Goal: Transaction & Acquisition: Purchase product/service

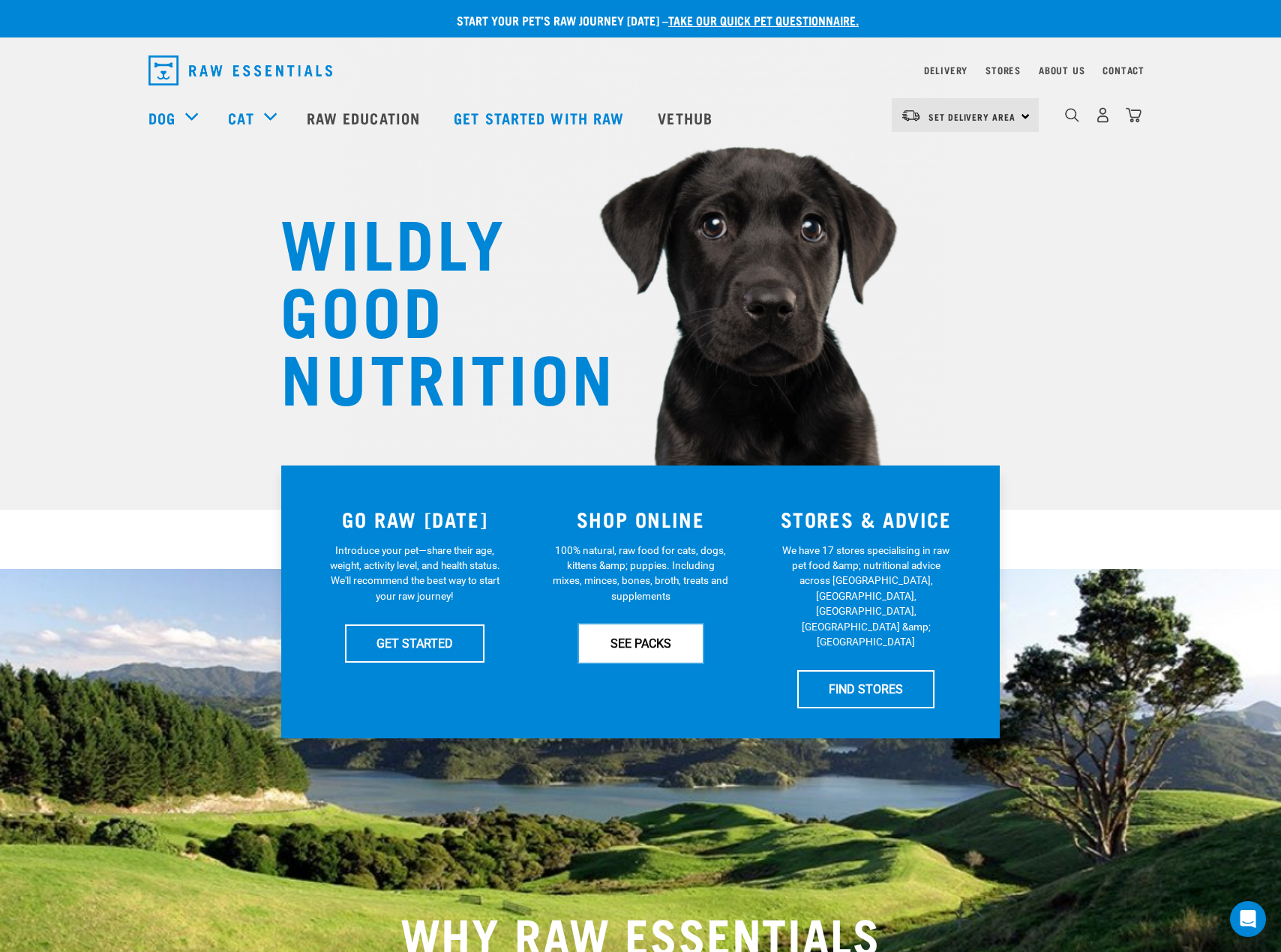
click at [590, 653] on link "SEE PACKS" at bounding box center [641, 643] width 124 height 38
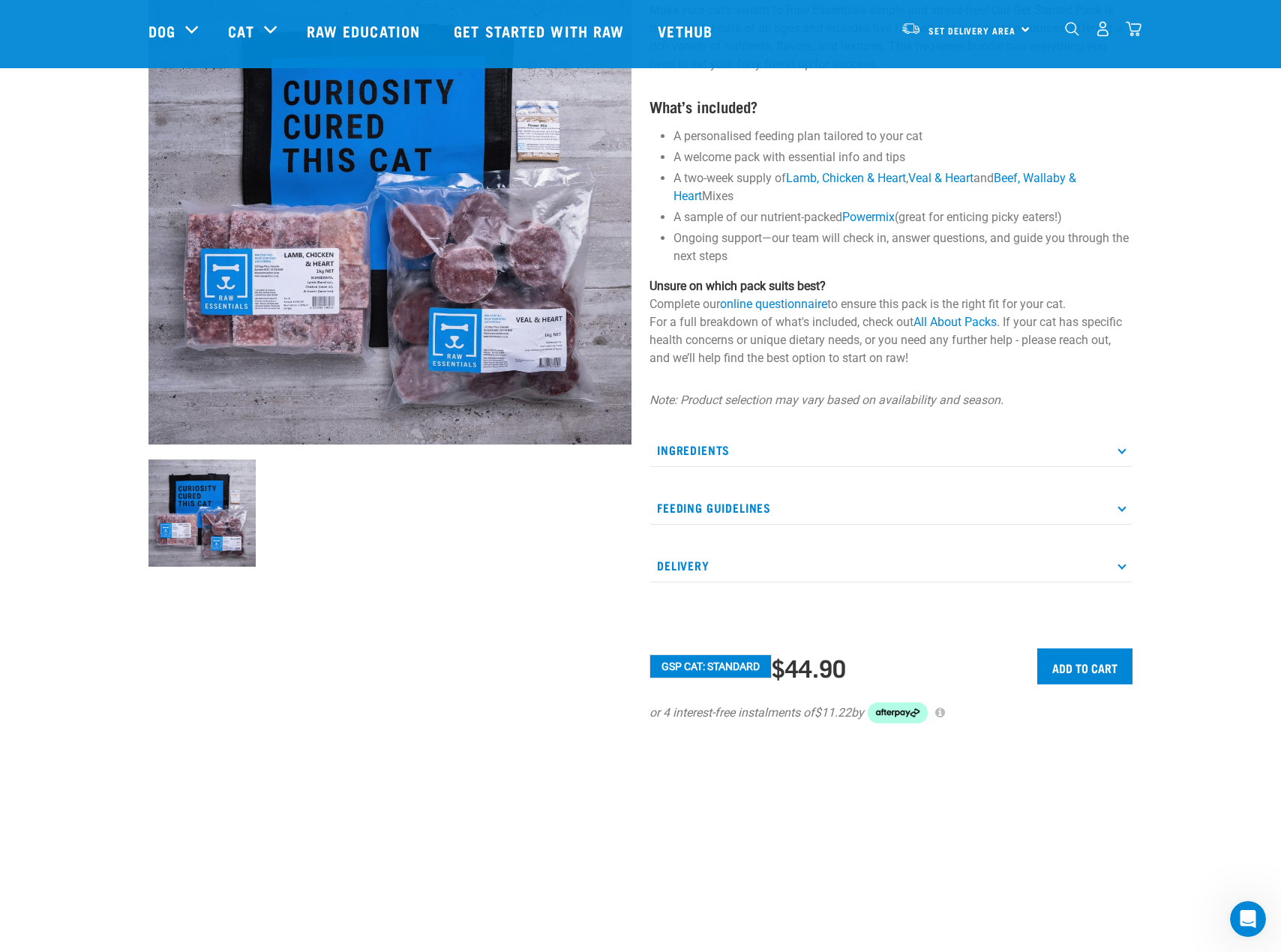
scroll to position [150, 0]
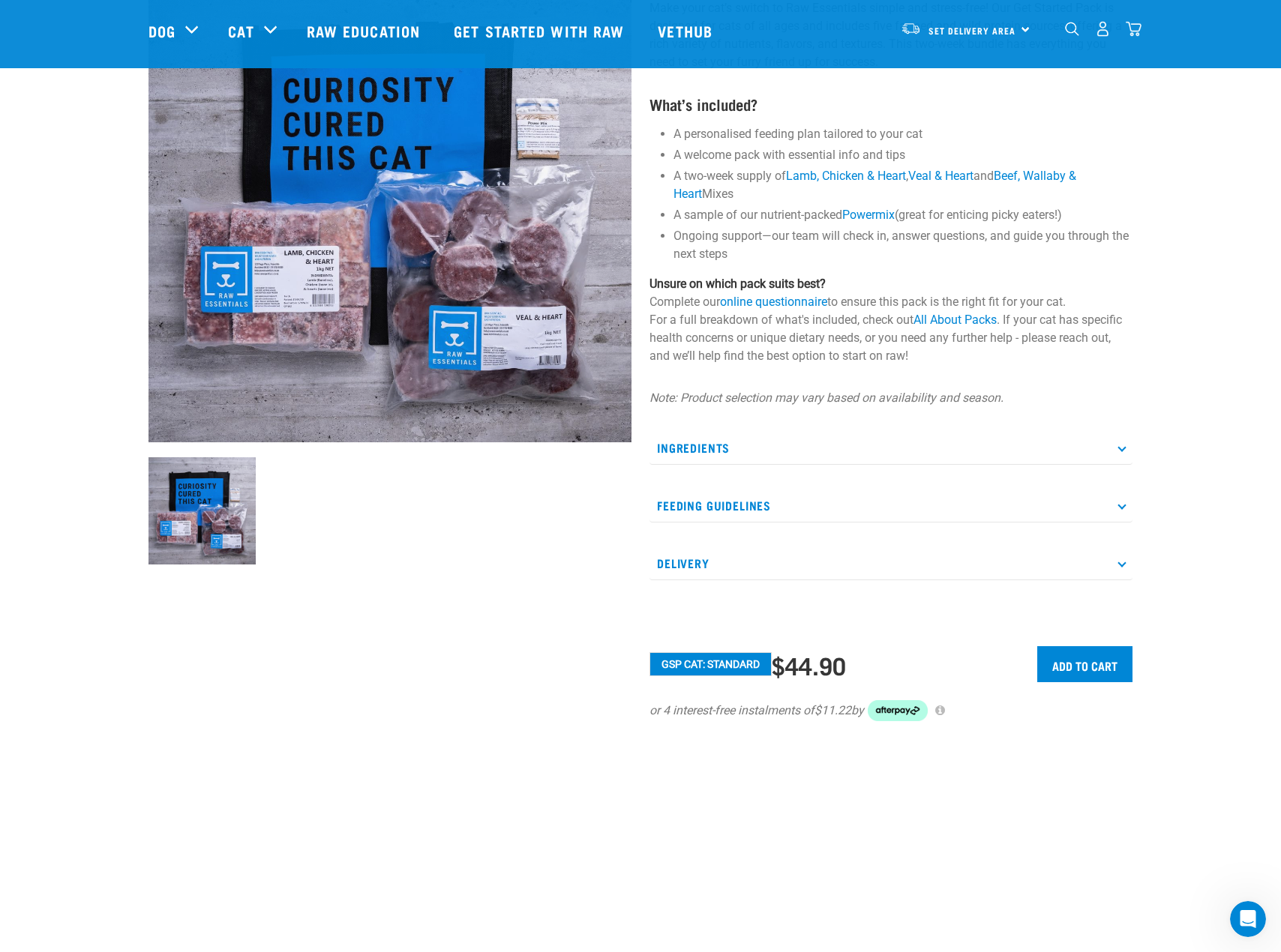
click at [1082, 505] on p "Feeding Guidelines" at bounding box center [891, 506] width 483 height 34
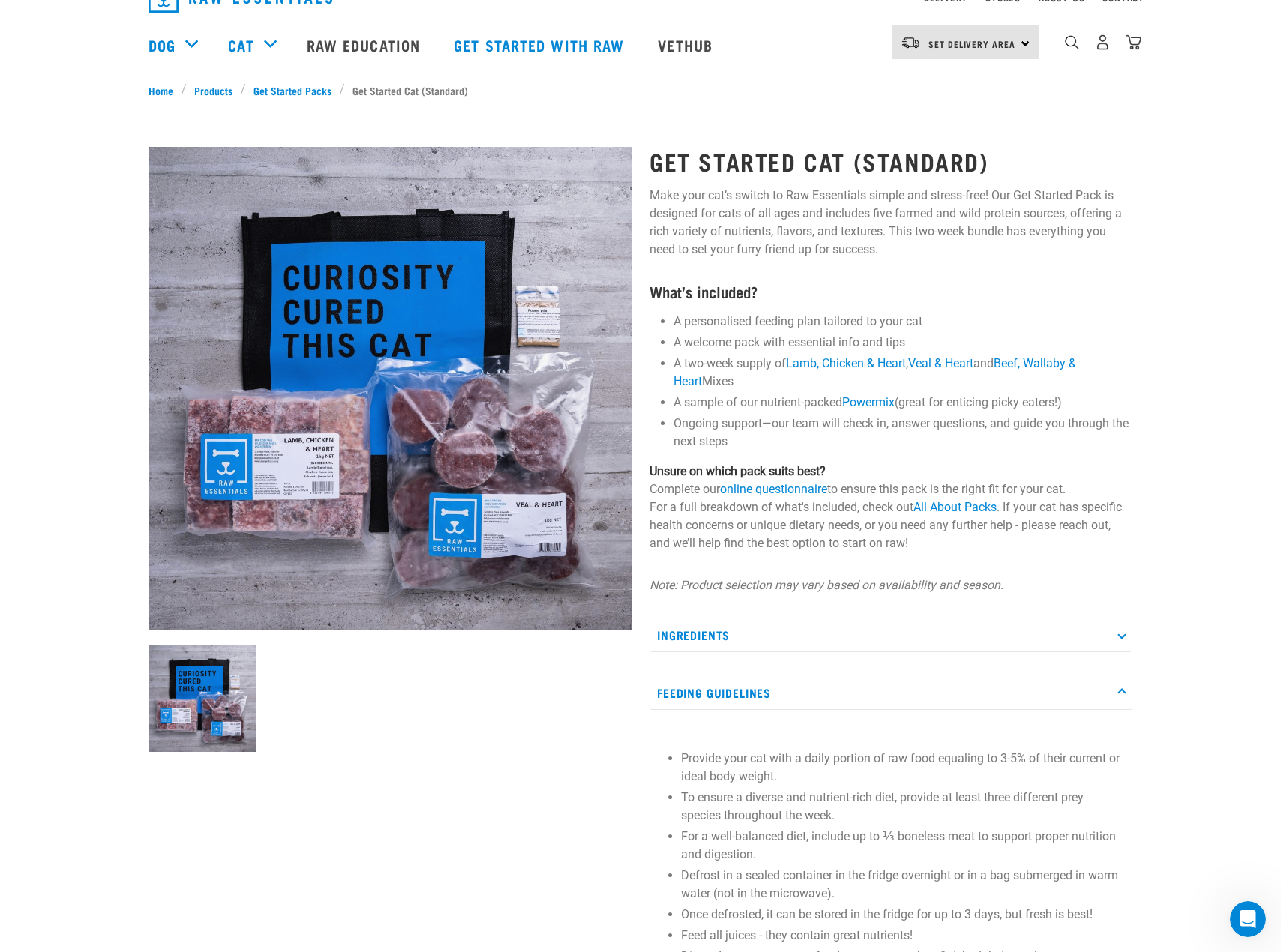
scroll to position [0, 0]
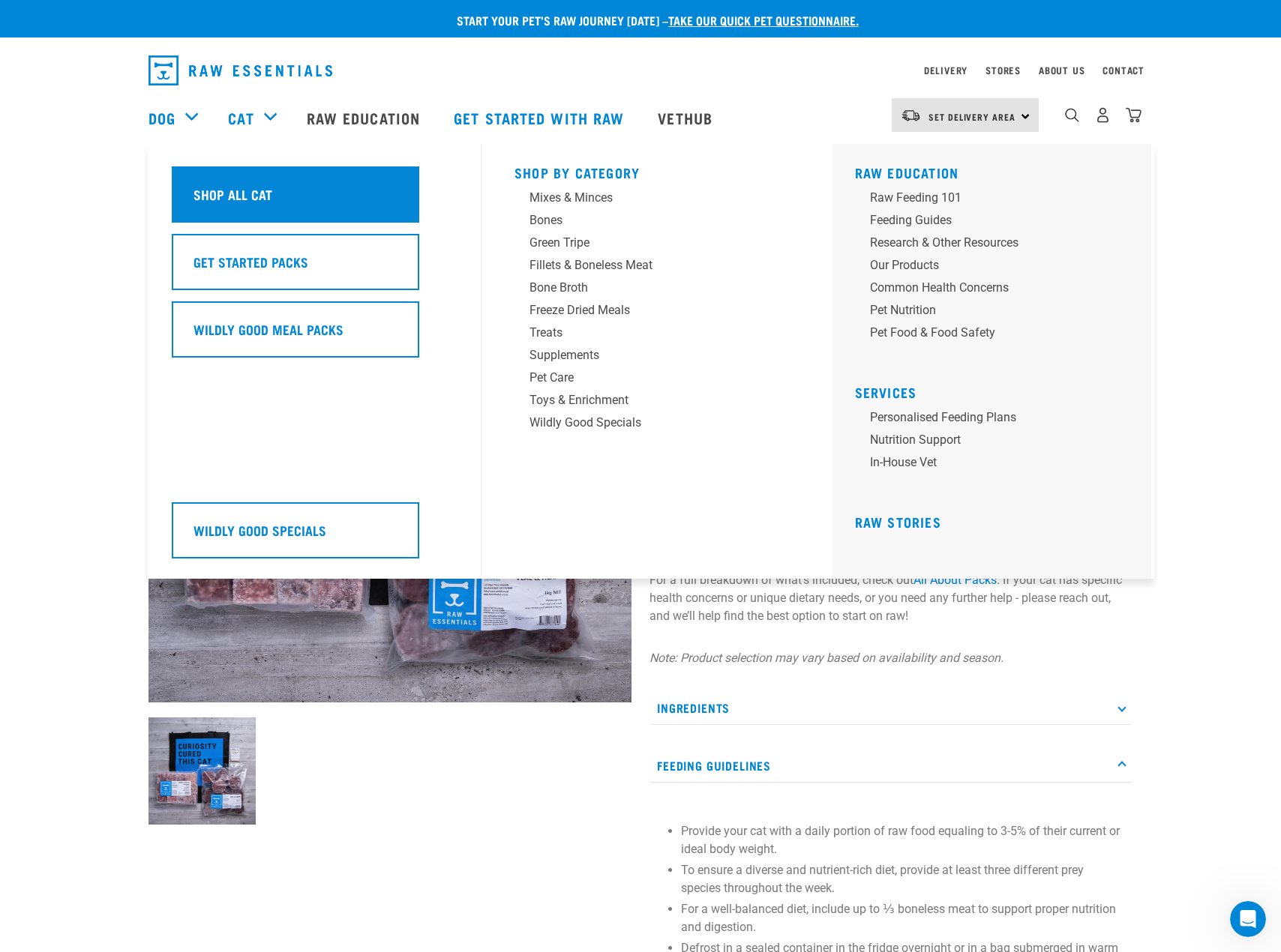
click at [255, 203] on h5 "Shop All Cat" at bounding box center [233, 193] width 79 height 20
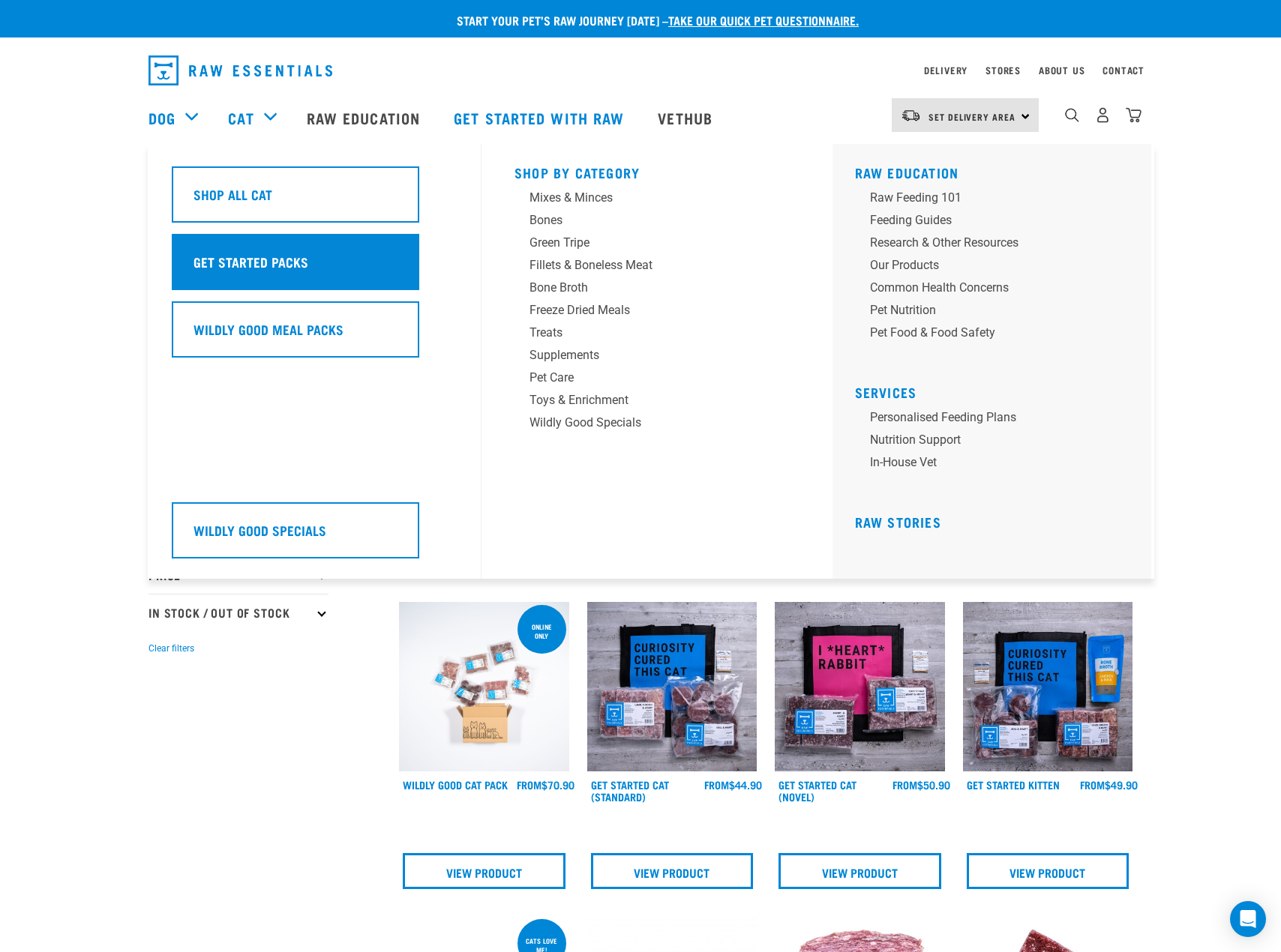
click at [275, 257] on h5 "Get Started Packs" at bounding box center [251, 261] width 115 height 20
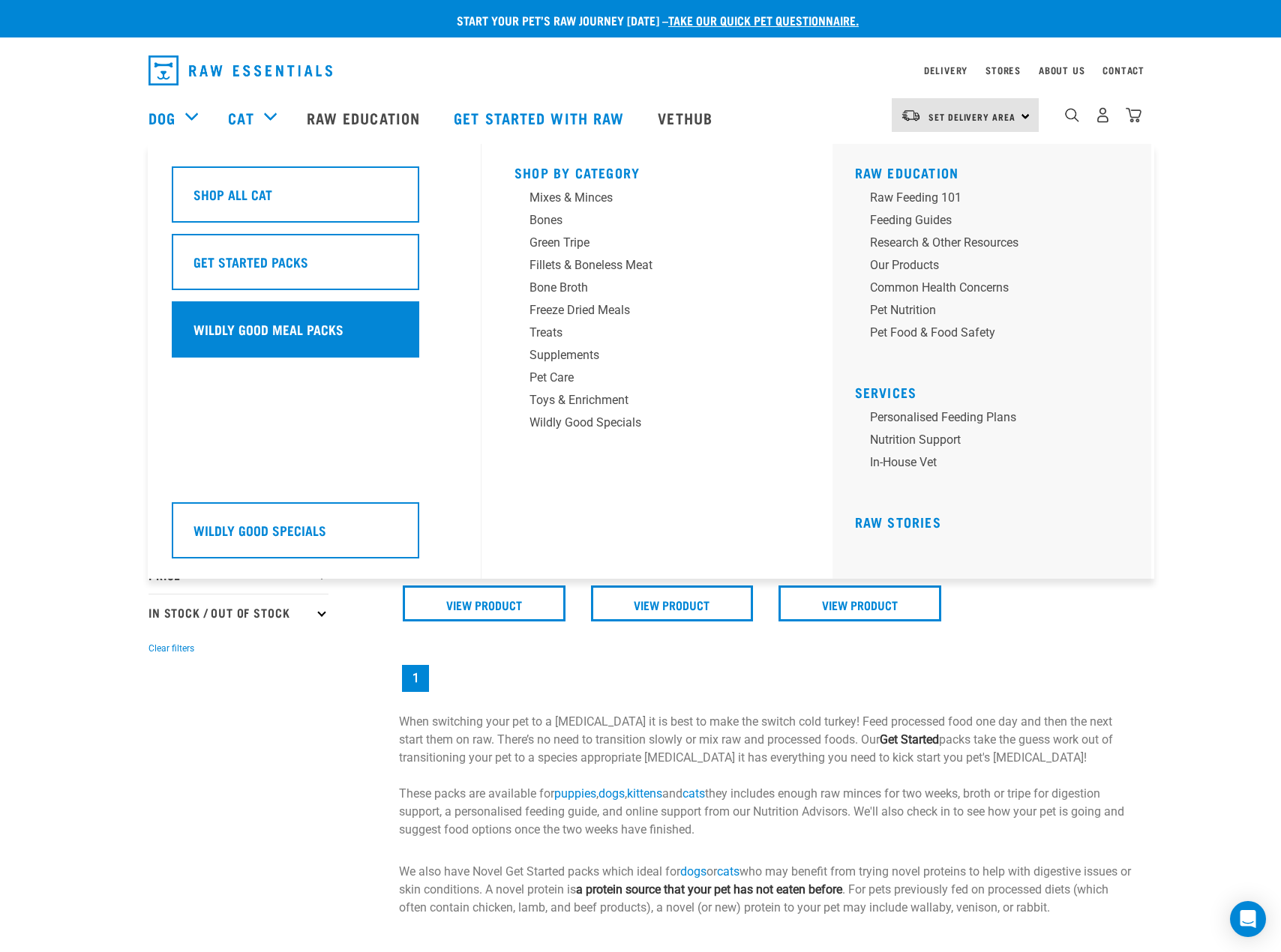
click at [298, 318] on div "Wildly Good Meal Packs" at bounding box center [296, 330] width 248 height 56
